Goal: Task Accomplishment & Management: Use online tool/utility

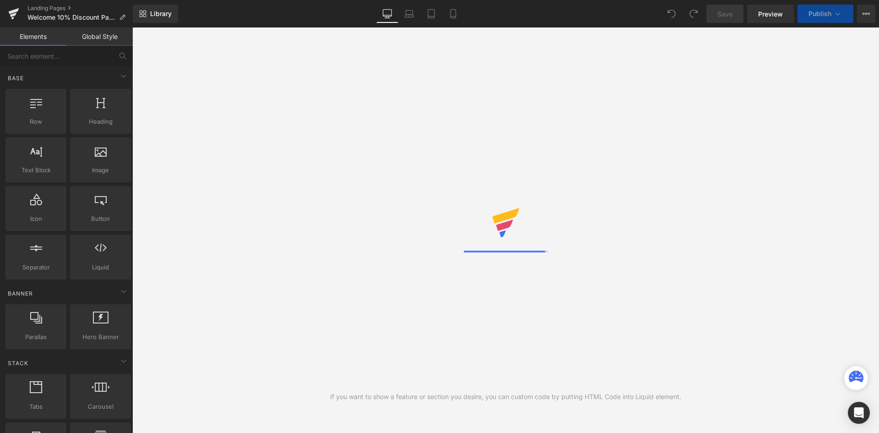
drag, startPoint x: 0, startPoint y: 376, endPoint x: 0, endPoint y: 454, distance: 78.3
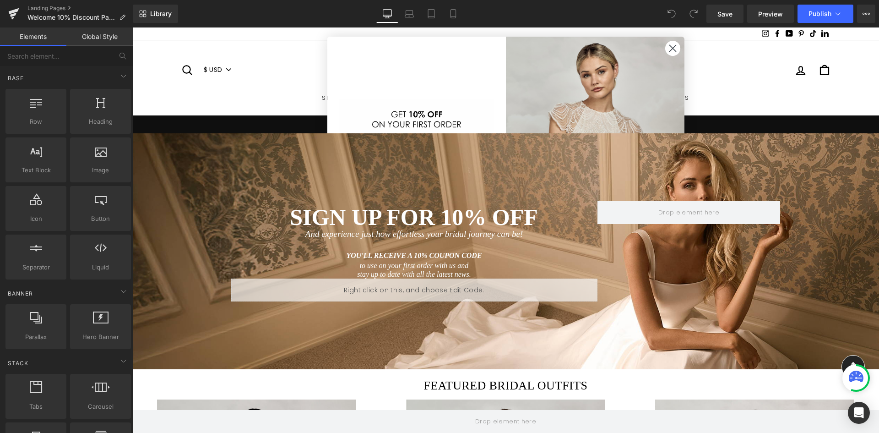
drag, startPoint x: 132, startPoint y: 482, endPoint x: 520, endPoint y: 181, distance: 490.0
click at [669, 50] on circle "Close dialog" at bounding box center [672, 48] width 15 height 15
click at [670, 48] on icon "Close dialog" at bounding box center [672, 48] width 6 height 6
click at [403, 221] on span "SIGN UP FOR 10% OFF" at bounding box center [414, 217] width 248 height 26
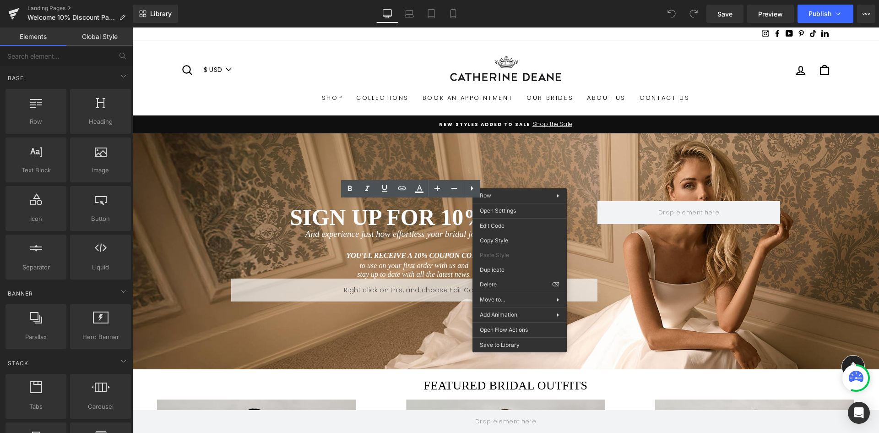
drag, startPoint x: 520, startPoint y: 181, endPoint x: 546, endPoint y: 168, distance: 29.3
click at [546, 167] on div "SIGN UP FOR 10% OFF Heading And experience just how effortless your bridal jour…" at bounding box center [505, 251] width 549 height 236
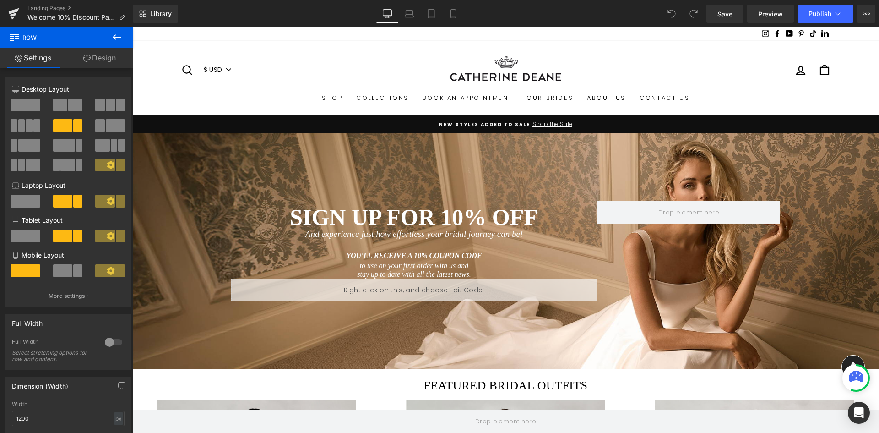
click at [206, 100] on ul "Shop By Category Mix and Match Bridal Separates New Arrivals Our Favorites Curv…" at bounding box center [506, 98] width 650 height 16
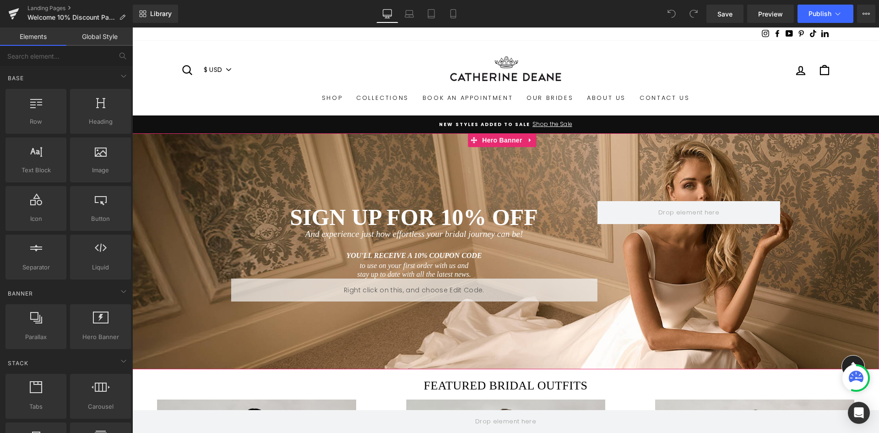
click at [185, 164] on span "SIGN UP FOR 10% OFF Heading And experience just how effortless your bridal jour…" at bounding box center [505, 251] width 747 height 236
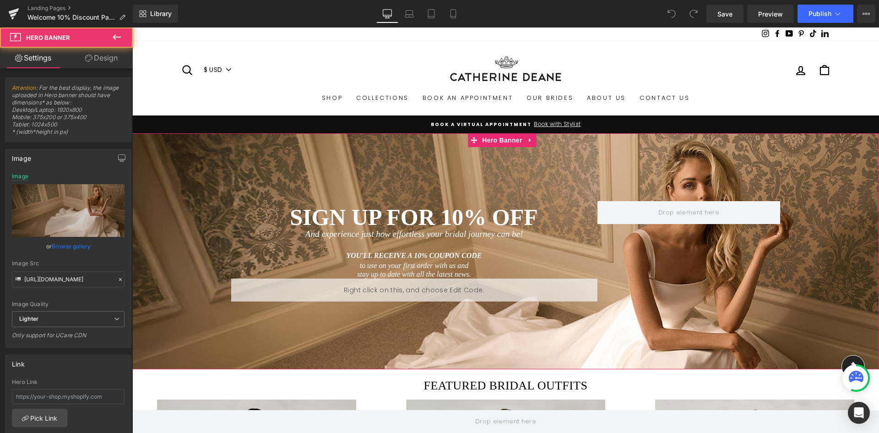
click at [195, 158] on span "SIGN UP FOR 10% OFF Heading And experience just how effortless your bridal jour…" at bounding box center [505, 251] width 747 height 236
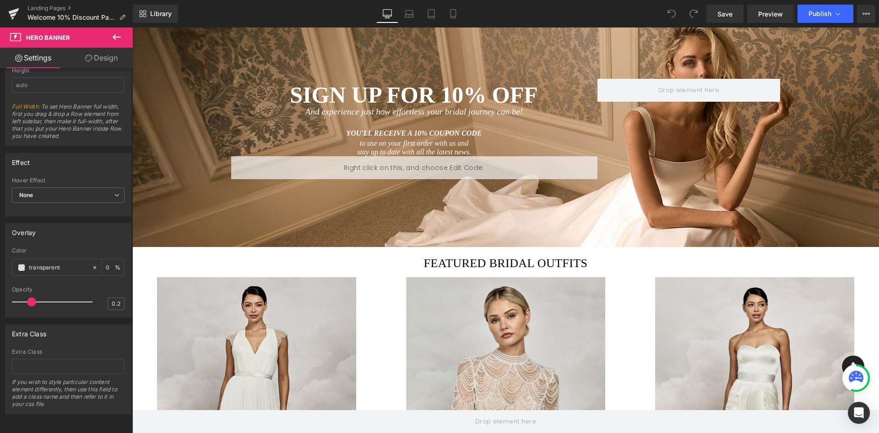
scroll to position [66, 0]
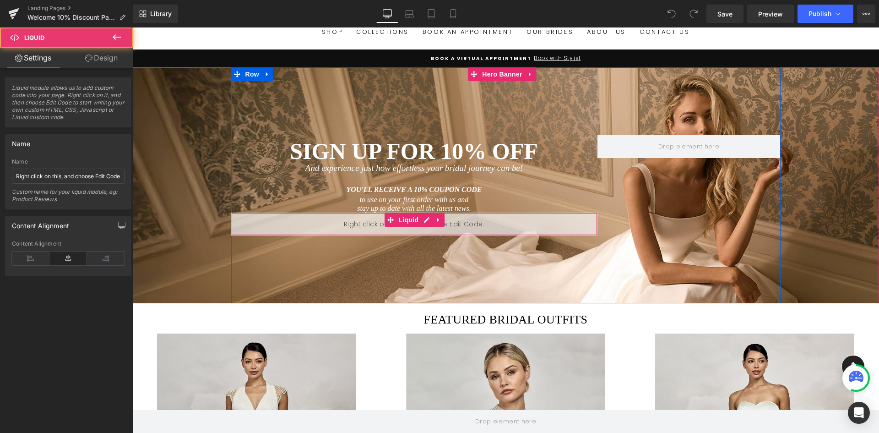
click at [529, 226] on div "Liquid" at bounding box center [414, 223] width 366 height 23
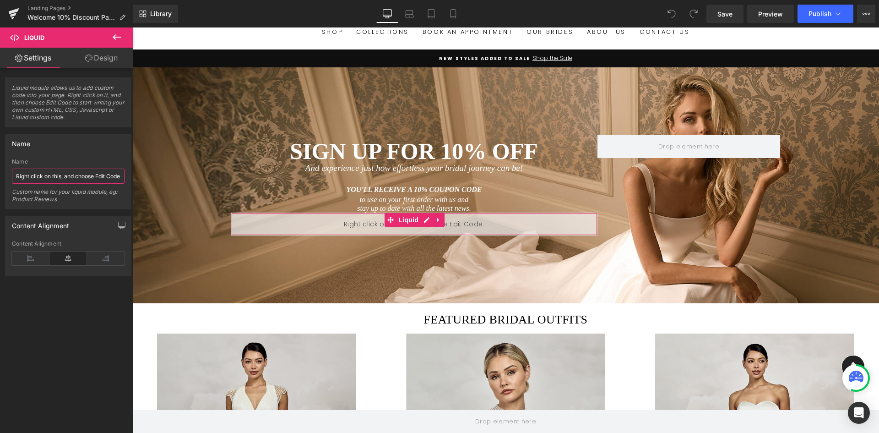
click at [76, 180] on input "Right click on this, and choose Edit Code." at bounding box center [68, 175] width 113 height 15
click at [424, 223] on div "Liquid" at bounding box center [414, 223] width 366 height 23
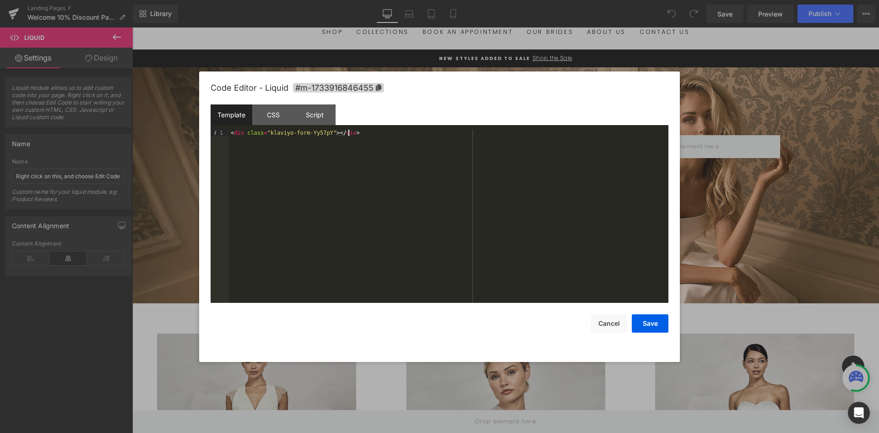
click at [393, 171] on div "< div class = "klaviyo-form-Yy57pY" > </ div >" at bounding box center [448, 223] width 439 height 186
click at [281, 115] on div "CSS" at bounding box center [273, 114] width 42 height 21
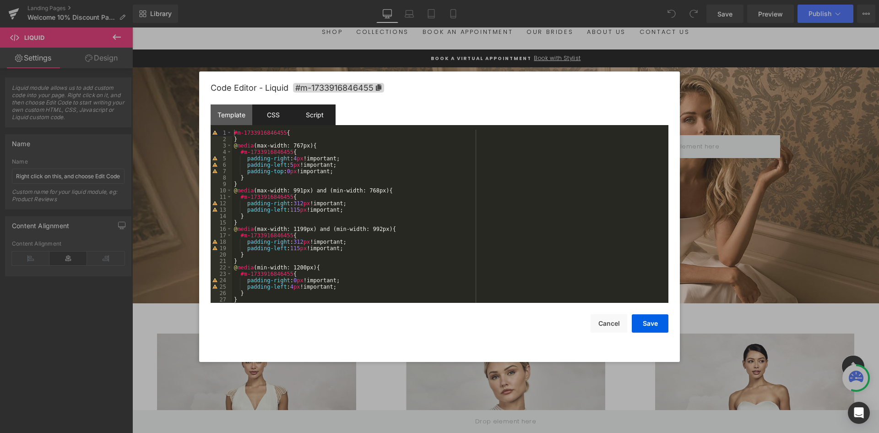
click at [302, 117] on div "Script" at bounding box center [315, 114] width 42 height 21
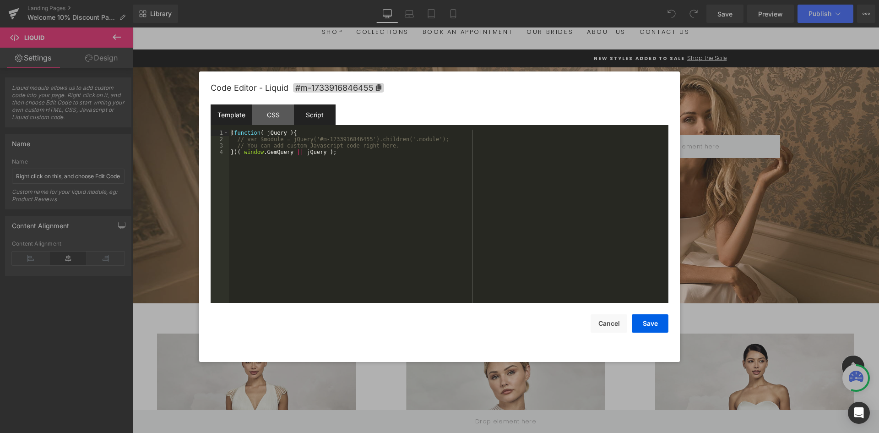
click at [247, 117] on div "Template" at bounding box center [232, 114] width 42 height 21
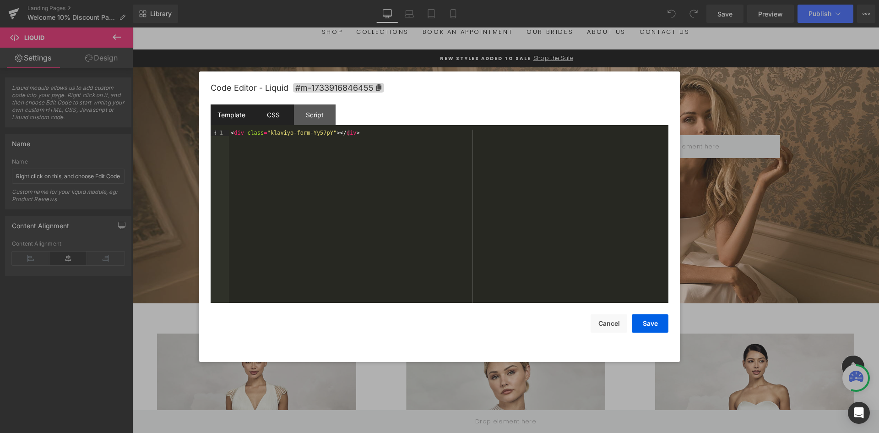
click at [282, 120] on div "CSS" at bounding box center [273, 114] width 42 height 21
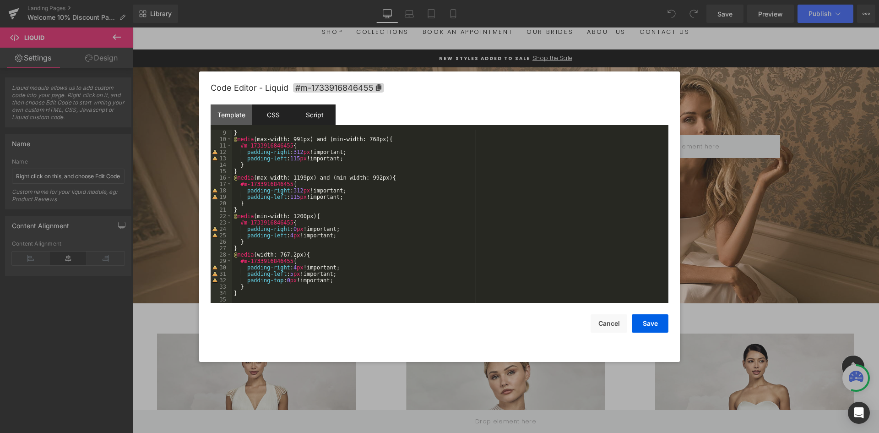
scroll to position [24, 0]
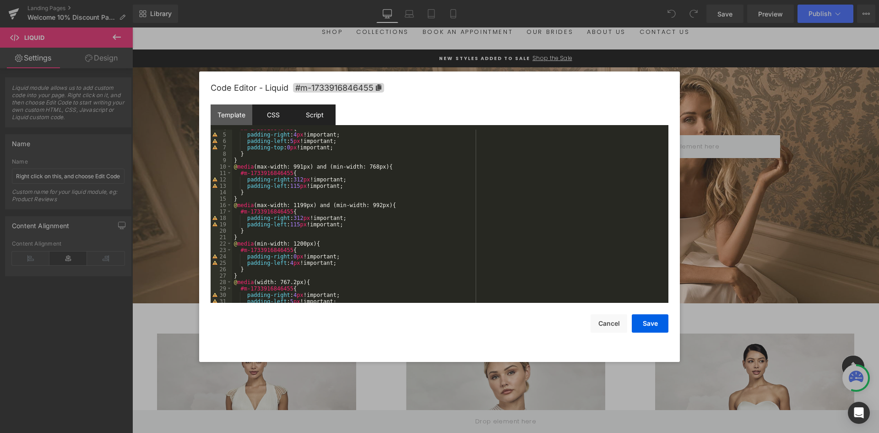
click at [328, 118] on div "Script" at bounding box center [315, 114] width 42 height 21
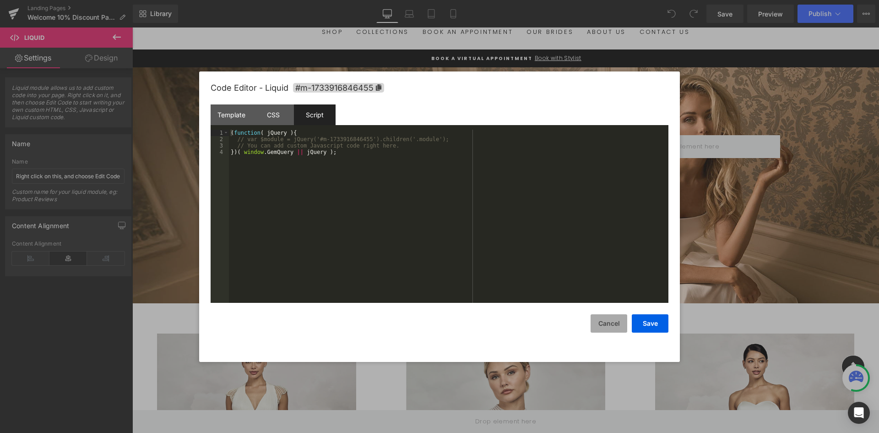
click at [600, 329] on button "Cancel" at bounding box center [609, 323] width 37 height 18
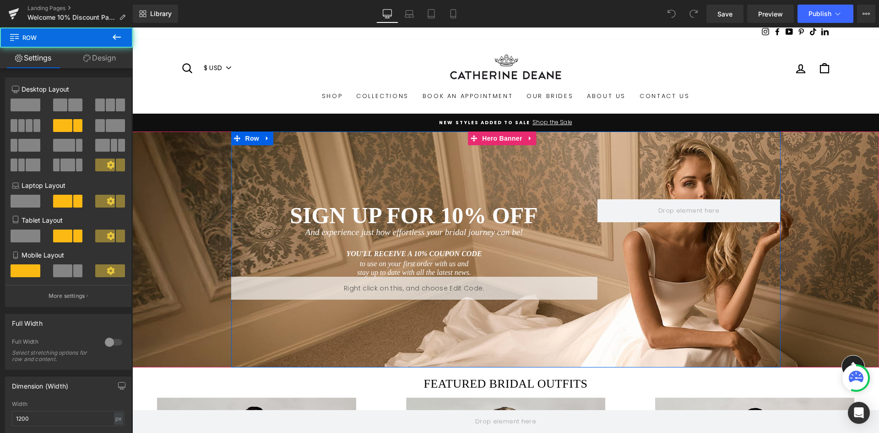
scroll to position [0, 0]
